Goal: Communication & Community: Answer question/provide support

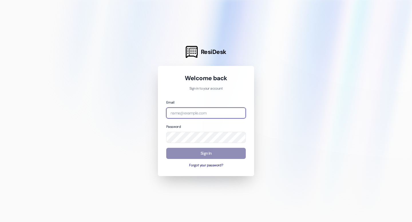
type input "[EMAIL_ADDRESS][DOMAIN_NAME]"
click at [211, 154] on button "Sign In" at bounding box center [205, 153] width 79 height 11
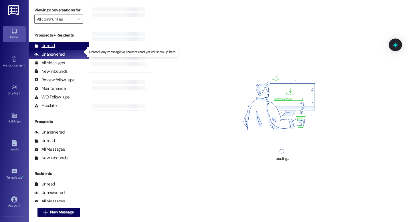
click at [50, 49] on div "Unread" at bounding box center [44, 46] width 21 height 6
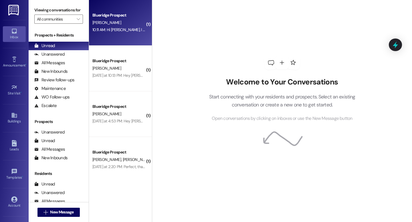
click at [116, 18] on div "Blueridge Prospect" at bounding box center [118, 15] width 53 height 6
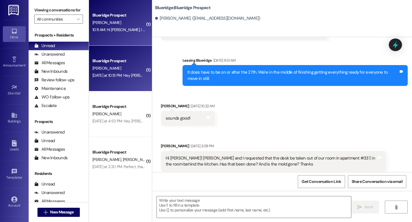
scroll to position [5376, 0]
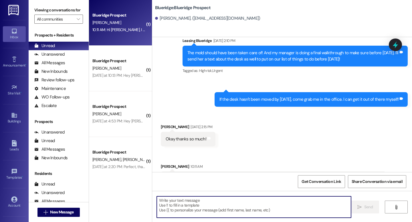
click at [162, 202] on textarea at bounding box center [254, 207] width 194 height 21
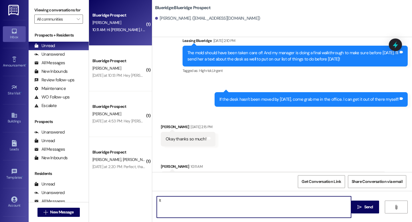
type textarea "I"
type textarea "T"
type textarea "Sorry [PERSON_NAME], the fees will be charged on the 1st."
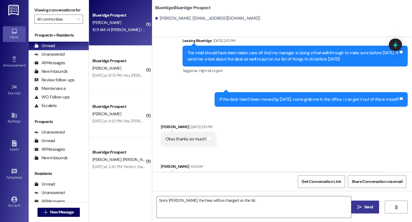
click at [366, 211] on button " Send" at bounding box center [365, 207] width 28 height 13
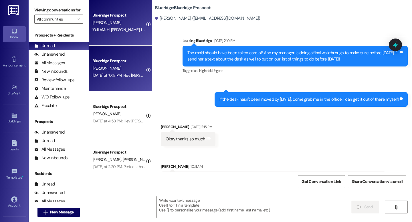
click at [114, 79] on div "[DATE] at 10:13 PM: Hey [PERSON_NAME]! Any word on that parking pass list yet? …" at bounding box center [119, 75] width 54 height 7
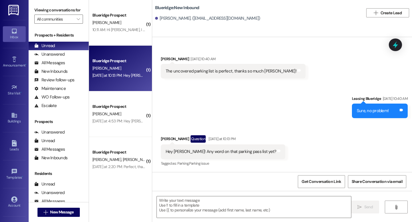
scroll to position [844, 0]
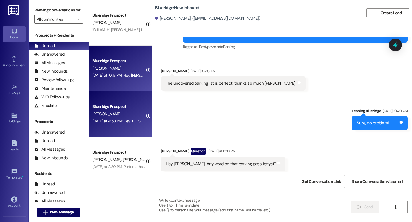
click at [112, 113] on div "[PERSON_NAME]" at bounding box center [119, 114] width 54 height 7
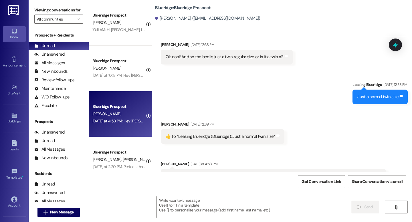
scroll to position [1074, 0]
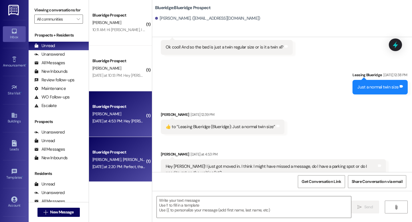
click at [127, 167] on div "[DATE] at 2:20 PM: Perfect, thanks for letting us know! [DATE] at 2:20 PM: Perf…" at bounding box center [136, 166] width 88 height 5
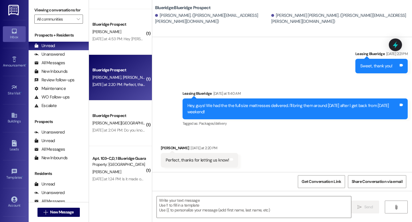
scroll to position [83, 0]
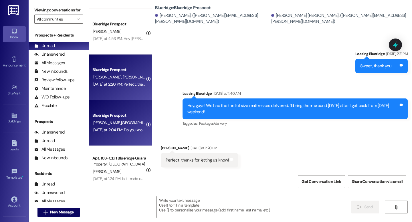
click at [126, 119] on div "Blueridge Prospect" at bounding box center [118, 116] width 53 height 6
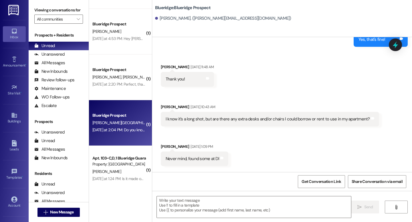
scroll to position [510, 0]
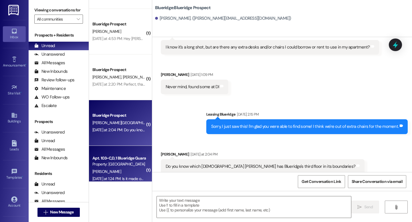
click at [114, 180] on div "[DATE] at 1:24 PM: Is it made out to her or me as financial guarantor ? [DATE] …" at bounding box center [148, 178] width 112 height 5
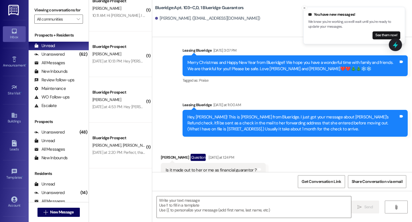
scroll to position [0, 0]
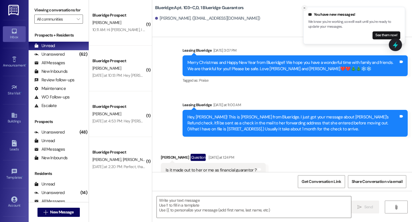
click at [303, 8] on icon "Close toast" at bounding box center [304, 7] width 3 height 3
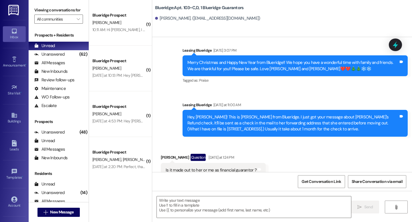
click at [283, 15] on div "[PERSON_NAME]. ([EMAIL_ADDRESS][DOMAIN_NAME])" at bounding box center [283, 18] width 257 height 11
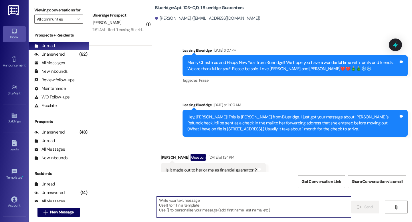
click at [164, 202] on textarea at bounding box center [254, 207] width 194 height 21
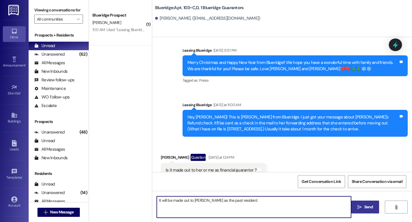
type textarea "It will be made out to [PERSON_NAME] as the past resident."
click at [364, 209] on span "Send" at bounding box center [368, 207] width 9 height 6
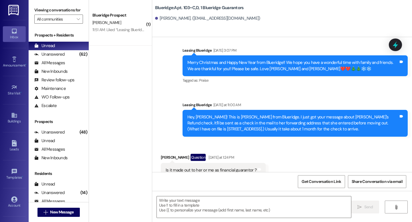
scroll to position [4673, 0]
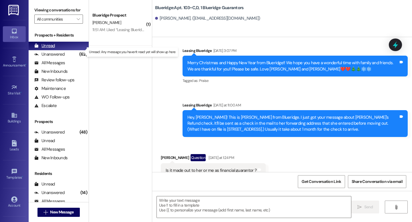
click at [51, 49] on div "Unread" at bounding box center [44, 46] width 21 height 6
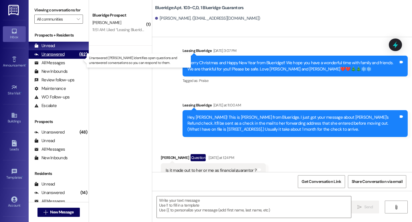
click at [52, 57] on div "Unanswered" at bounding box center [49, 54] width 30 height 6
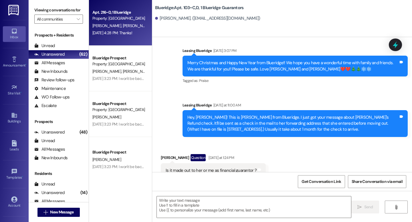
click at [117, 32] on div "[DATE] 4:28 PM: Thanks! [DATE] 4:28 PM: Thanks!" at bounding box center [112, 32] width 40 height 5
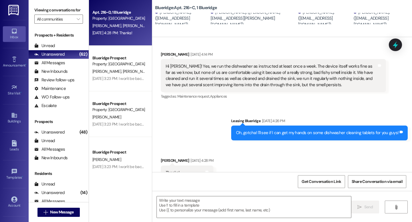
scroll to position [261, 0]
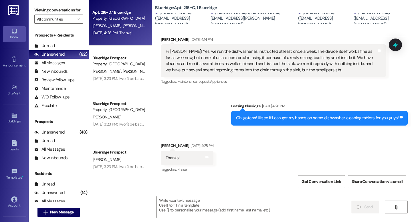
drag, startPoint x: 50, startPoint y: 36, endPoint x: 24, endPoint y: 6, distance: 39.7
click at [35, 27] on div "Viewing conversations for All communities  Prospects + Residents Unread (0) Un…" at bounding box center [220, 111] width 383 height 222
